Goal: Information Seeking & Learning: Find specific page/section

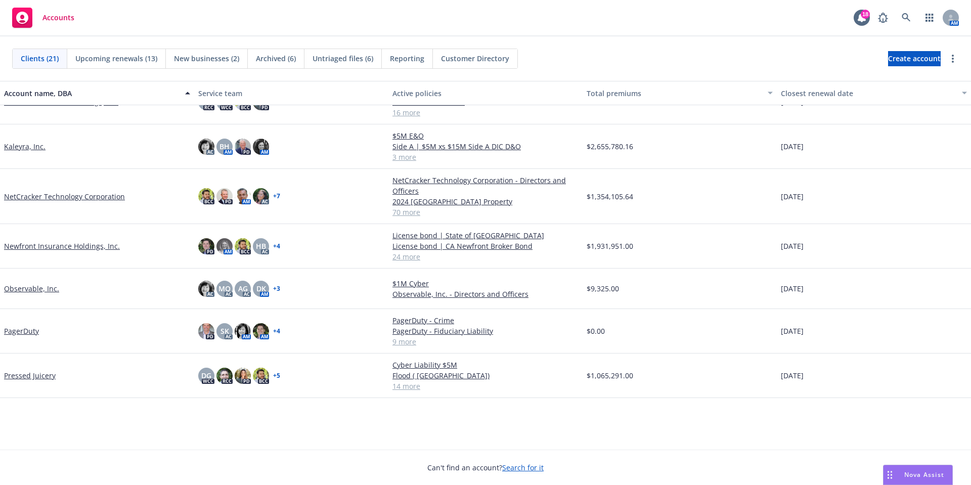
scroll to position [3, 0]
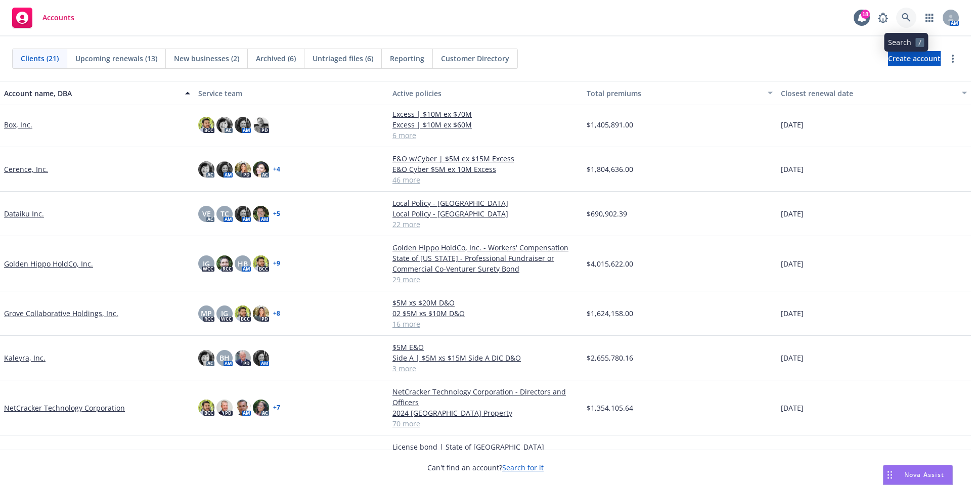
click at [909, 22] on icon at bounding box center [905, 17] width 9 height 9
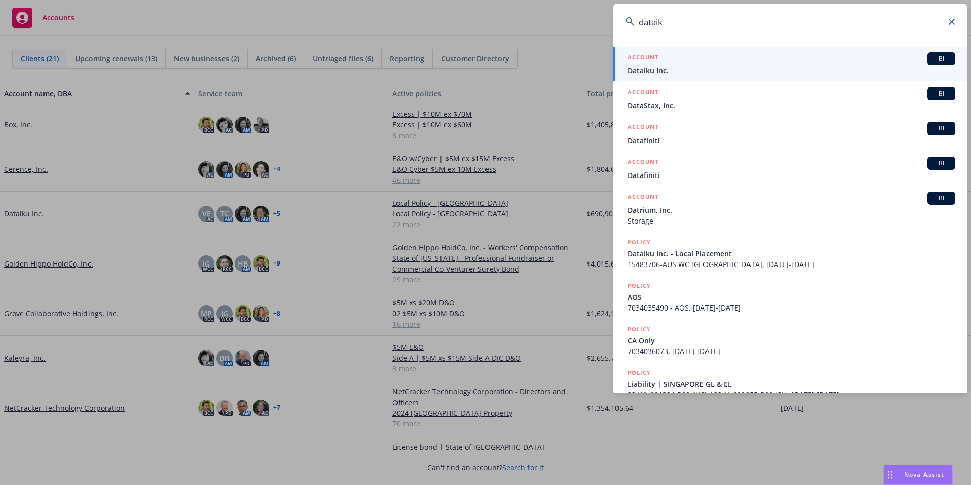
type input "dataiku"
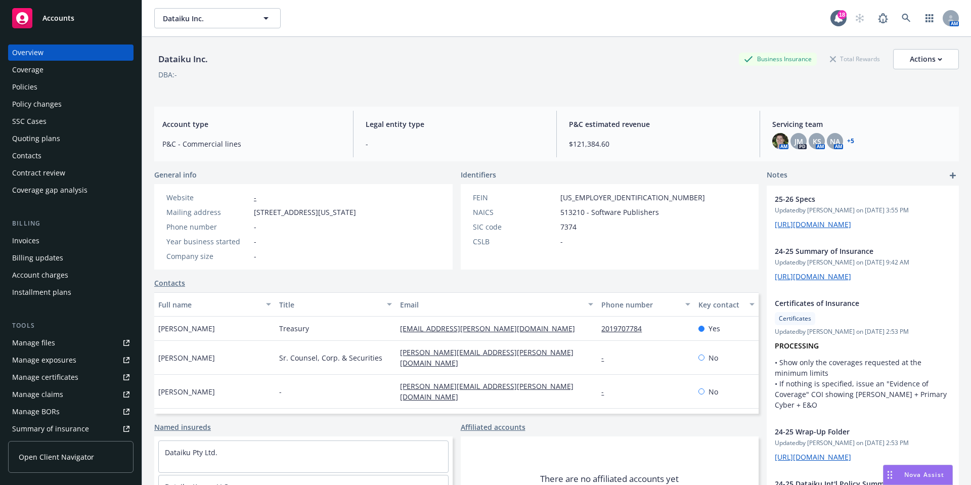
click at [35, 86] on div "Policies" at bounding box center [24, 87] width 25 height 16
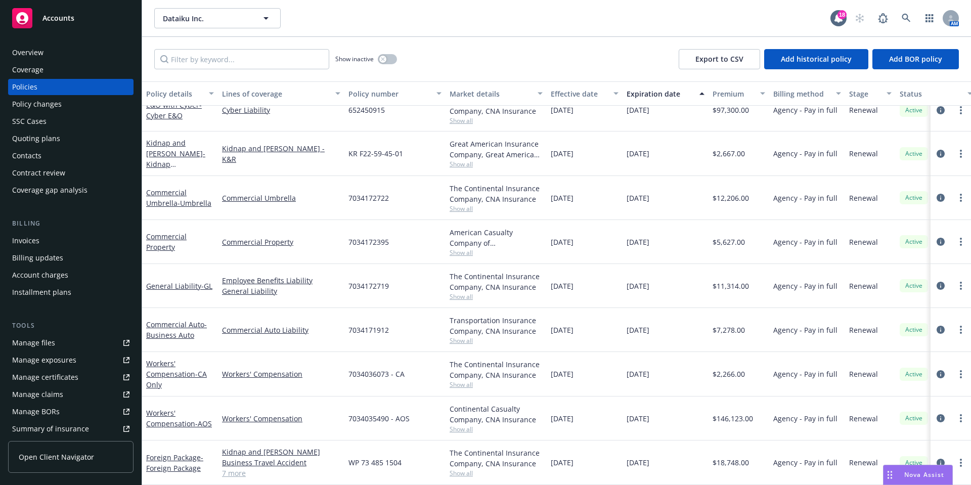
scroll to position [639, 0]
click at [936, 370] on icon "circleInformation" at bounding box center [940, 374] width 8 height 8
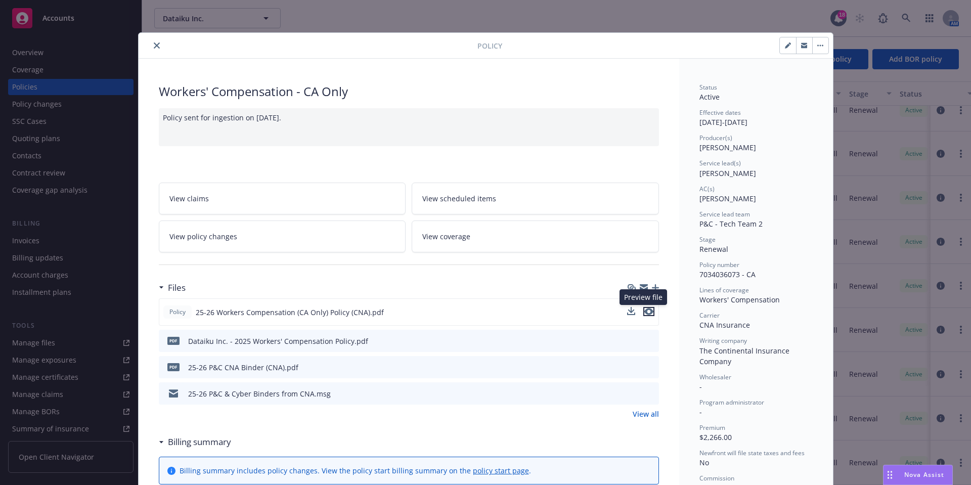
click at [646, 313] on icon "preview file" at bounding box center [648, 311] width 9 height 7
